Goal: Find specific page/section: Find specific page/section

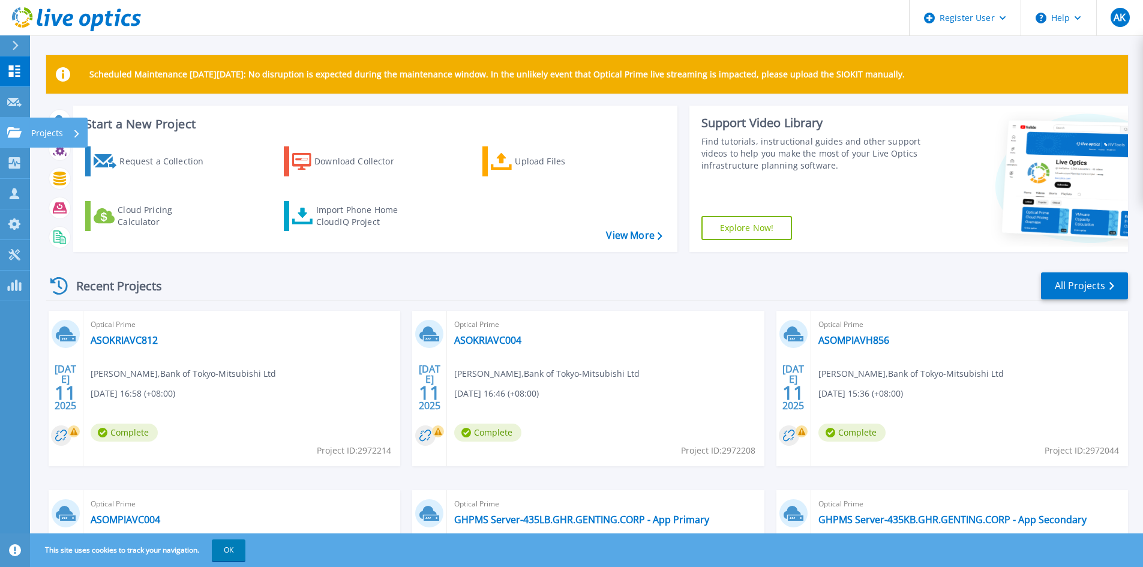
click at [20, 131] on icon at bounding box center [14, 132] width 14 height 10
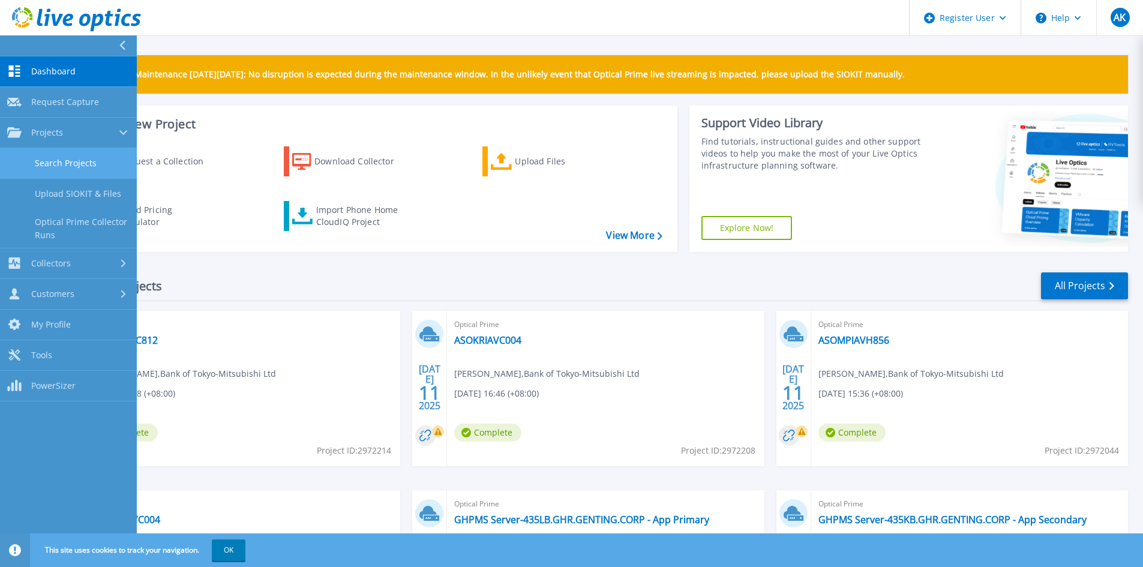
click at [112, 161] on link "Search Projects" at bounding box center [68, 163] width 137 height 31
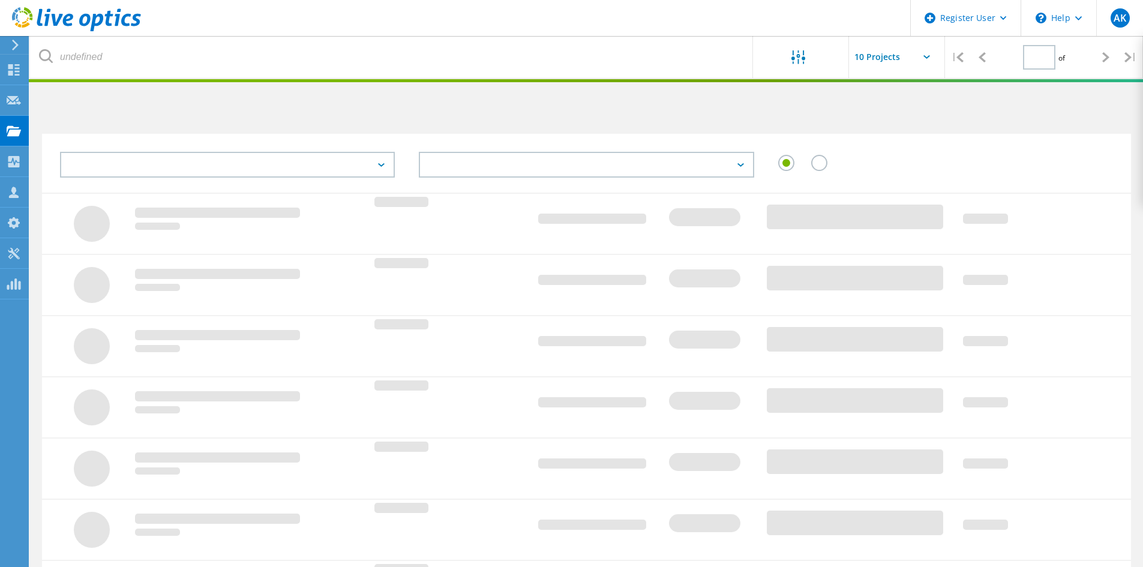
type input "1"
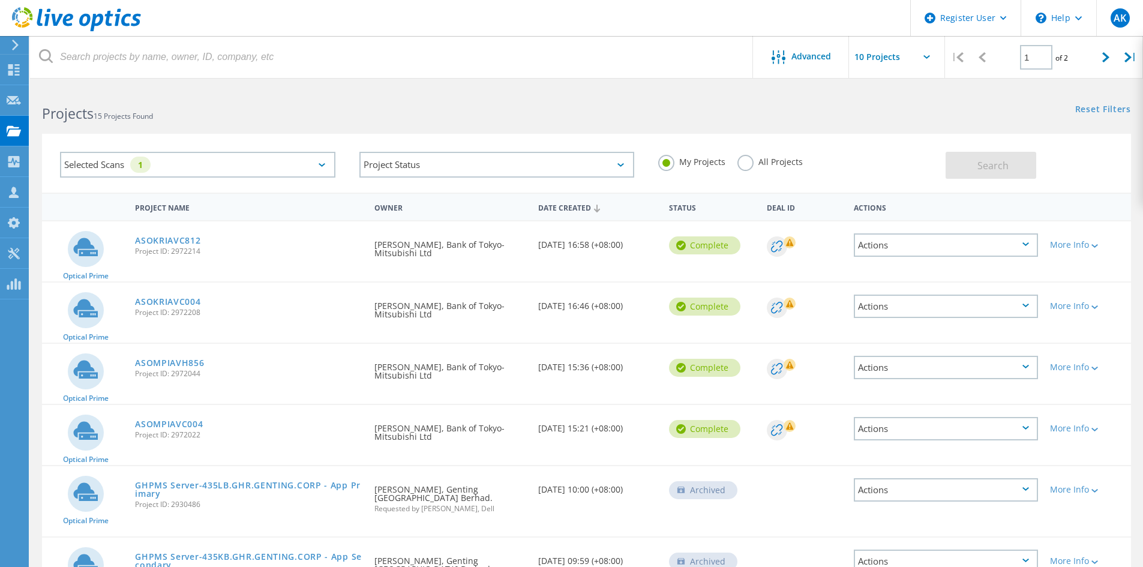
click at [745, 161] on label "All Projects" at bounding box center [769, 160] width 65 height 11
click at [0, 0] on input "All Projects" at bounding box center [0, 0] width 0 height 0
click at [970, 166] on button "Search" at bounding box center [991, 165] width 91 height 27
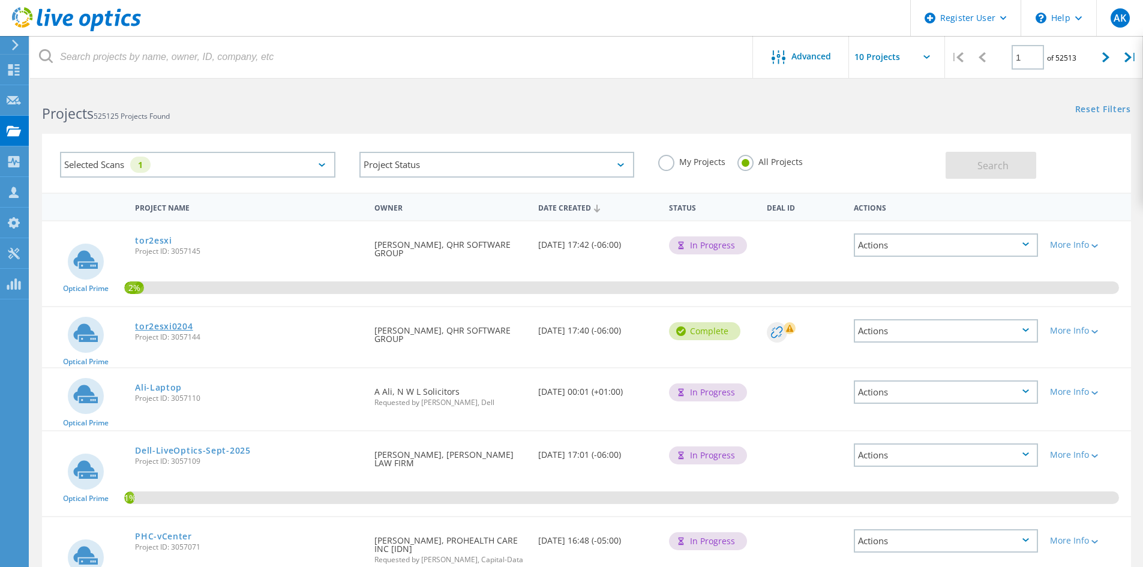
click at [170, 328] on link "tor2esxi0204" at bounding box center [164, 326] width 58 height 8
